Goal: Connect with others: Connect with others

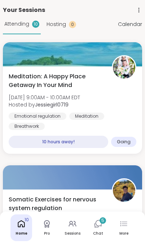
click at [94, 229] on link "Chat 5" at bounding box center [98, 227] width 22 height 27
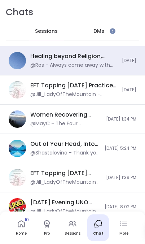
click at [39, 68] on div "@Ros - Always come away with sooo much good healthy food and knowledge 👌 [PERSO…" at bounding box center [73, 65] width 87 height 7
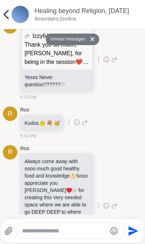
scroll to position [3342, 0]
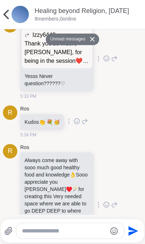
click at [5, 16] on icon at bounding box center [6, 14] width 14 height 14
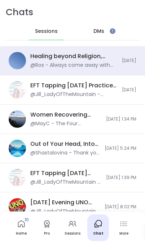
scroll to position [32, 0]
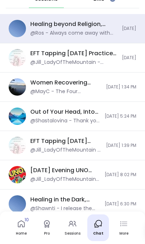
click at [21, 177] on img at bounding box center [17, 174] width 17 height 17
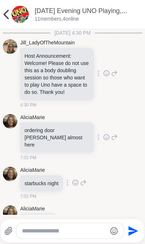
scroll to position [696, 0]
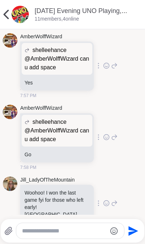
click at [28, 13] on img at bounding box center [20, 14] width 17 height 17
click at [56, 11] on link "[DATE] Evening UNO Playing, [DATE]" at bounding box center [81, 15] width 93 height 16
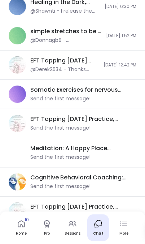
scroll to position [229, 0]
click at [20, 226] on icon at bounding box center [21, 223] width 7 height 7
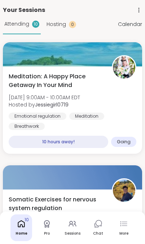
click at [99, 224] on icon at bounding box center [98, 223] width 9 height 9
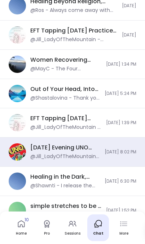
scroll to position [54, 0]
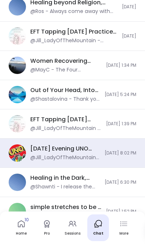
click at [14, 159] on img at bounding box center [17, 152] width 17 height 17
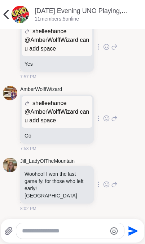
scroll to position [696, 0]
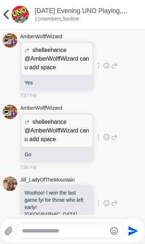
click at [25, 11] on img at bounding box center [20, 14] width 17 height 17
click at [48, 14] on link "[DATE] Evening UNO Playing, [DATE]" at bounding box center [81, 15] width 93 height 16
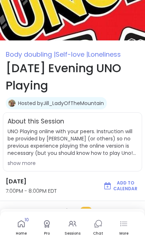
click at [18, 188] on span "7:00PM - 8:00PM EDT" at bounding box center [48, 191] width 84 height 8
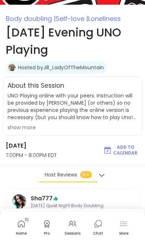
scroll to position [34, 0]
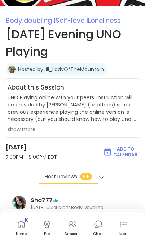
click at [27, 151] on h3 "[DATE]" at bounding box center [48, 147] width 84 height 9
click at [34, 154] on span "7:00PM - 8:00PM EDT" at bounding box center [48, 157] width 84 height 8
click at [33, 154] on span "7:00PM - 8:00PM EDT" at bounding box center [48, 157] width 84 height 8
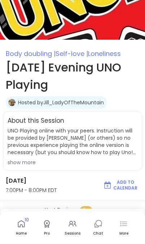
scroll to position [0, 0]
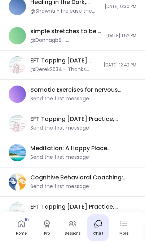
scroll to position [229, 0]
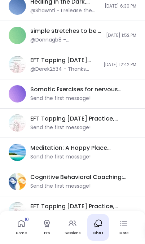
click at [18, 228] on link "Home 10" at bounding box center [21, 227] width 22 height 27
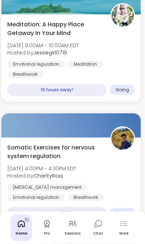
scroll to position [0, 1]
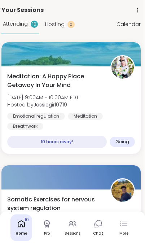
click at [16, 224] on div "Home 10 Pro Sessions Chat More" at bounding box center [72, 227] width 145 height 32
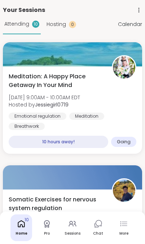
click at [44, 226] on icon at bounding box center [47, 223] width 9 height 9
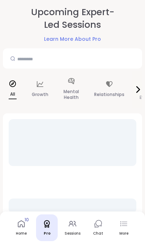
click at [80, 227] on link "Sessions" at bounding box center [73, 227] width 22 height 27
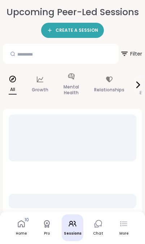
click at [18, 226] on icon at bounding box center [21, 223] width 7 height 7
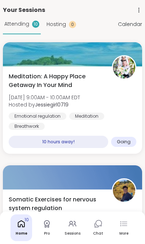
click at [100, 222] on icon at bounding box center [98, 223] width 9 height 9
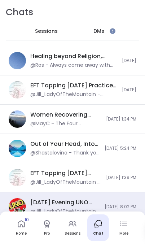
click at [107, 30] on div "DMs" at bounding box center [98, 31] width 35 height 17
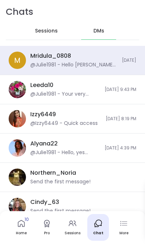
click at [71, 228] on link "Sessions" at bounding box center [73, 227] width 22 height 27
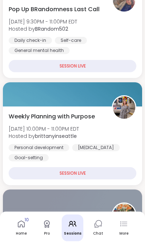
scroll to position [239, 0]
click at [22, 229] on link "Home 10" at bounding box center [21, 227] width 22 height 27
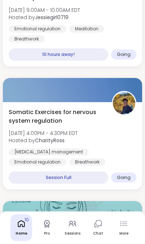
scroll to position [88, 0]
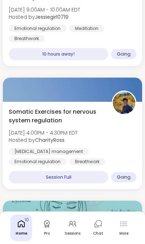
click at [123, 229] on div "More" at bounding box center [124, 227] width 22 height 27
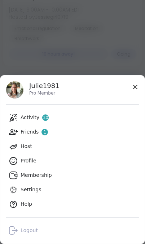
click at [40, 132] on div "Friends 1" at bounding box center [34, 131] width 27 height 7
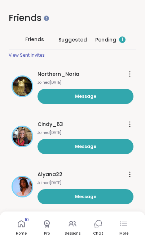
click at [115, 41] on div "Pending 1" at bounding box center [110, 39] width 30 height 7
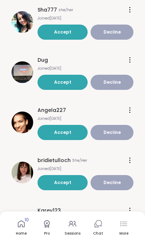
scroll to position [70, 0]
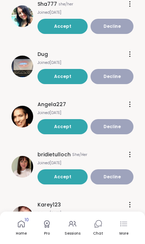
click at [60, 129] on span "Accept" at bounding box center [62, 126] width 17 height 6
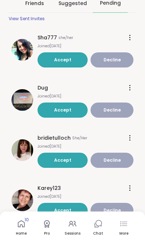
scroll to position [0, 0]
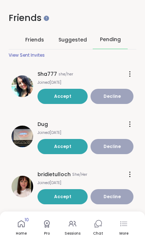
click at [37, 39] on span "Friends" at bounding box center [34, 39] width 19 height 7
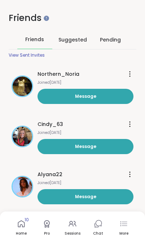
click at [21, 224] on icon at bounding box center [21, 223] width 9 height 9
